Goal: Navigation & Orientation: Find specific page/section

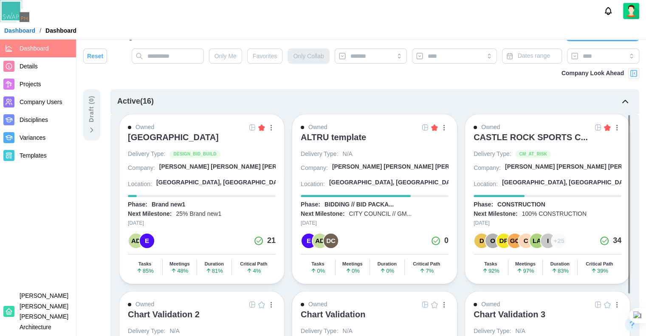
scroll to position [1, 0]
click at [448, 125] on button "button" at bounding box center [443, 126] width 9 height 9
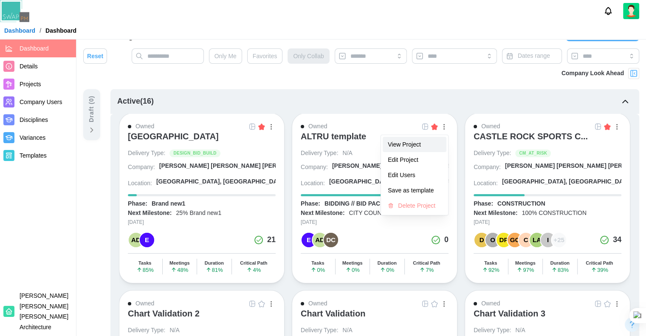
click at [412, 139] on button "View Project" at bounding box center [415, 144] width 64 height 15
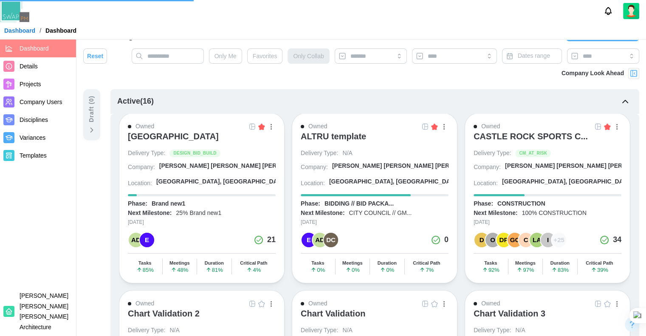
click at [421, 127] on link at bounding box center [425, 126] width 9 height 9
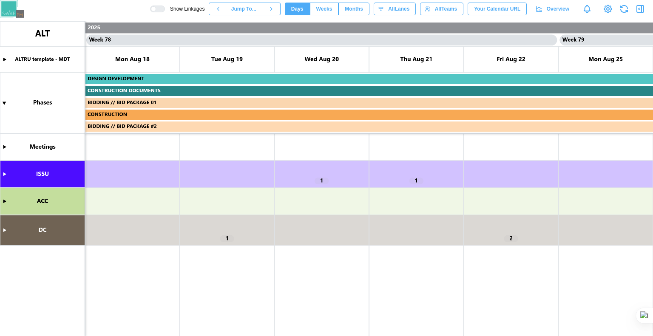
scroll to position [0, 36418]
click at [8, 175] on canvas at bounding box center [326, 178] width 653 height 315
click at [4, 174] on canvas at bounding box center [326, 178] width 653 height 315
click at [2, 177] on canvas at bounding box center [326, 178] width 653 height 315
click at [6, 173] on canvas at bounding box center [326, 178] width 653 height 315
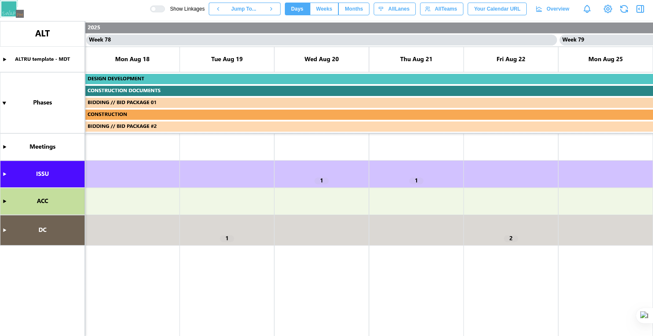
click at [58, 176] on canvas at bounding box center [326, 178] width 653 height 315
click at [6, 175] on canvas at bounding box center [326, 178] width 653 height 315
click at [4, 199] on canvas at bounding box center [326, 178] width 653 height 315
click at [288, 198] on canvas at bounding box center [326, 178] width 653 height 315
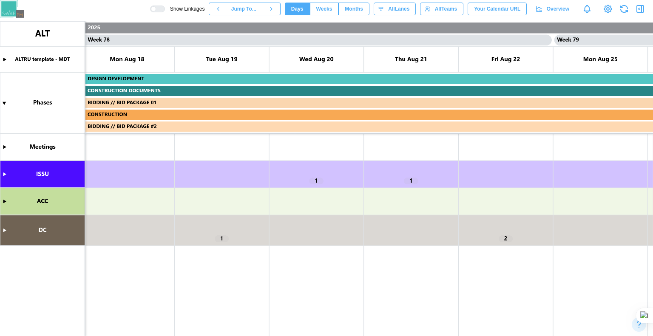
click at [313, 179] on canvas at bounding box center [326, 178] width 653 height 315
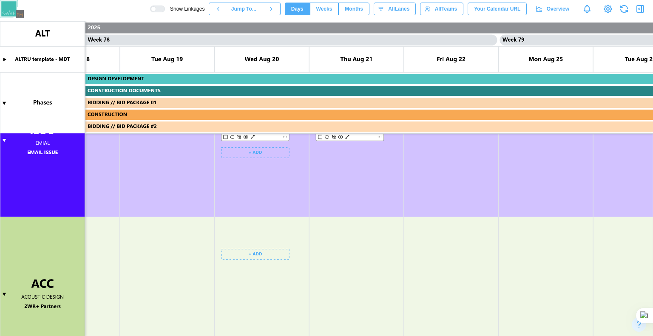
scroll to position [0, 0]
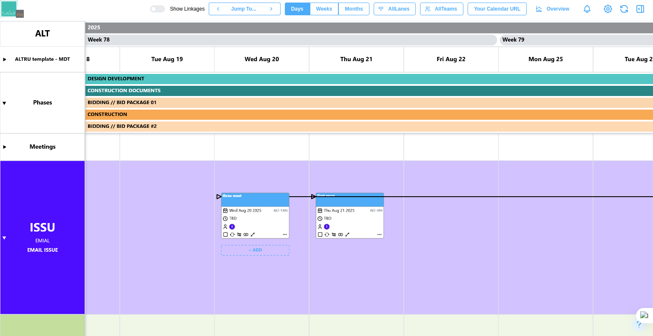
click at [164, 8] on div at bounding box center [160, 9] width 8 height 6
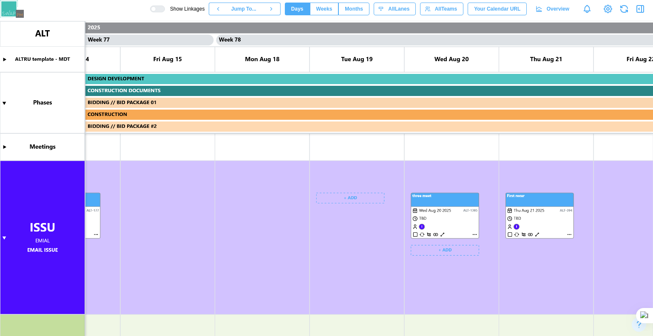
scroll to position [0, 36097]
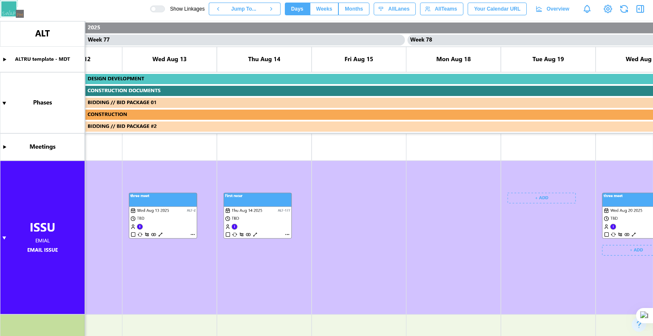
click at [343, 201] on canvas at bounding box center [326, 178] width 653 height 315
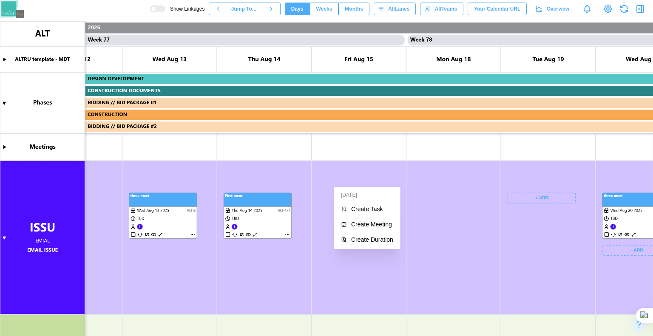
click at [325, 203] on canvas at bounding box center [326, 178] width 653 height 315
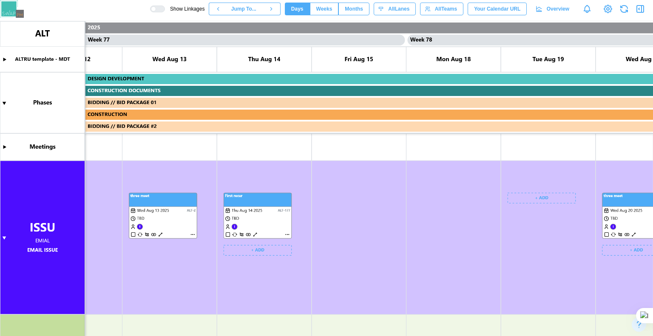
click at [257, 234] on canvas at bounding box center [326, 178] width 653 height 315
click at [255, 233] on canvas at bounding box center [326, 178] width 653 height 315
click at [164, 8] on div at bounding box center [160, 9] width 8 height 6
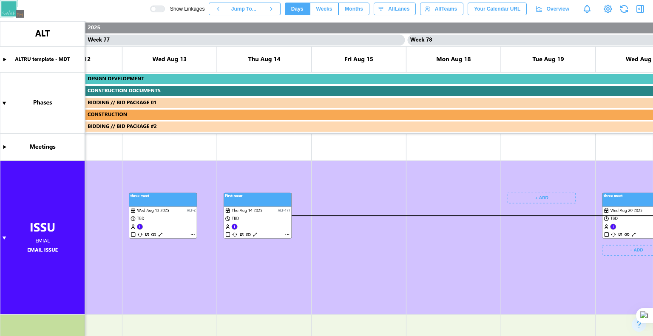
click at [257, 237] on canvas at bounding box center [326, 178] width 653 height 315
click at [248, 234] on canvas at bounding box center [326, 178] width 653 height 315
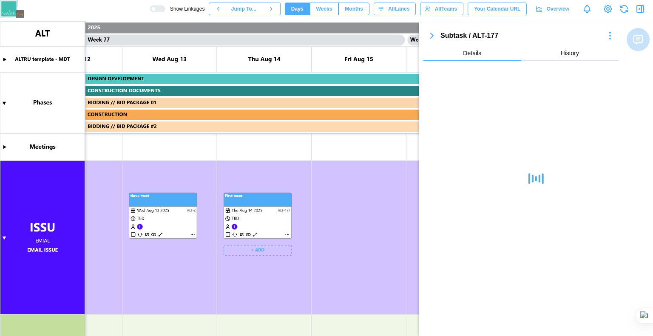
click at [229, 234] on canvas at bounding box center [326, 178] width 653 height 315
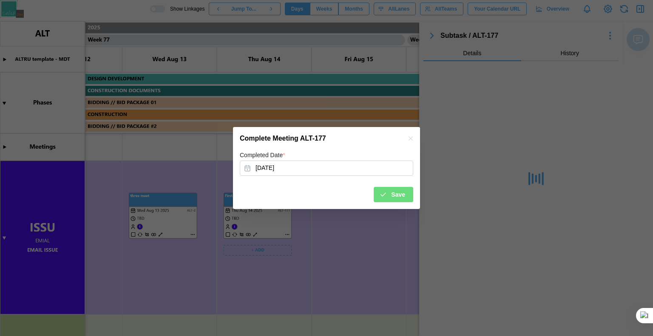
click at [229, 234] on div at bounding box center [326, 168] width 653 height 336
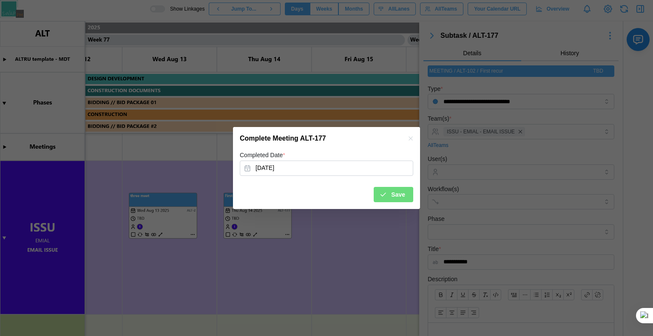
click at [409, 137] on icon "button" at bounding box center [410, 138] width 4 height 4
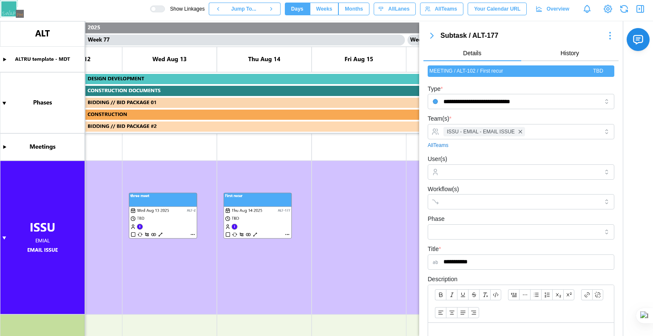
click at [433, 39] on icon "button" at bounding box center [432, 36] width 10 height 10
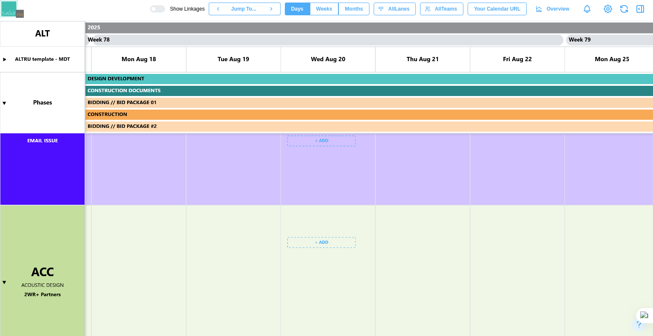
scroll to position [0, 36202]
